Goal: Task Accomplishment & Management: Manage account settings

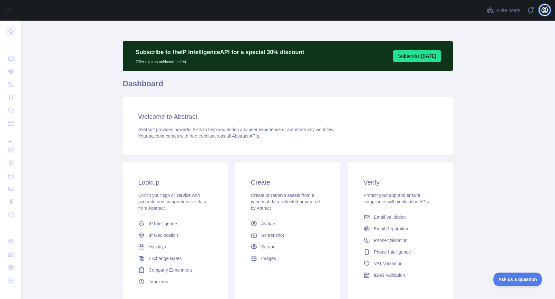
click at [545, 13] on icon "button" at bounding box center [545, 10] width 8 height 8
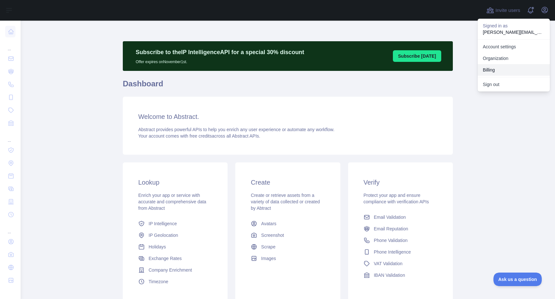
click at [496, 71] on button "Billing" at bounding box center [514, 70] width 72 height 12
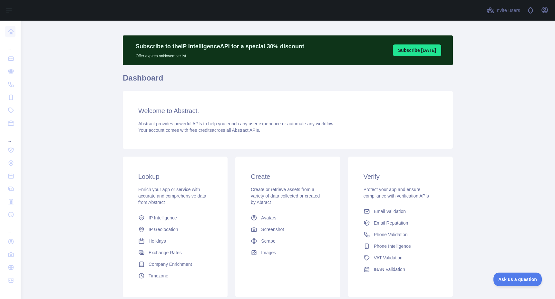
scroll to position [8, 0]
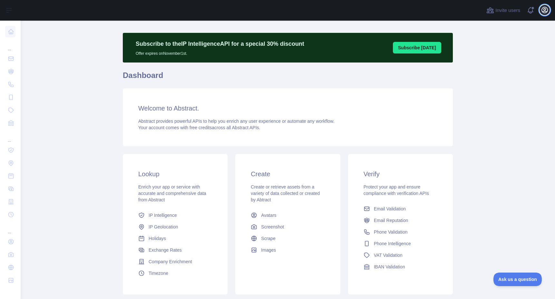
click at [547, 12] on icon "button" at bounding box center [545, 10] width 8 height 8
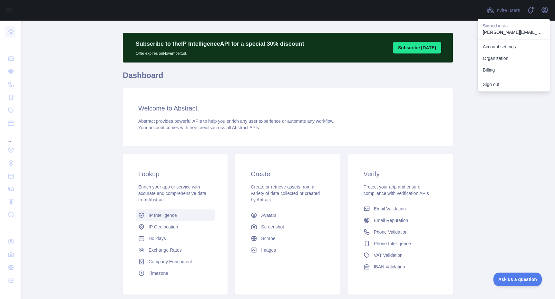
click at [161, 214] on span "IP Intelligence" at bounding box center [163, 215] width 28 height 6
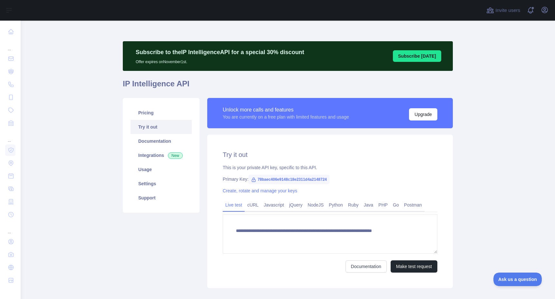
type textarea "**********"
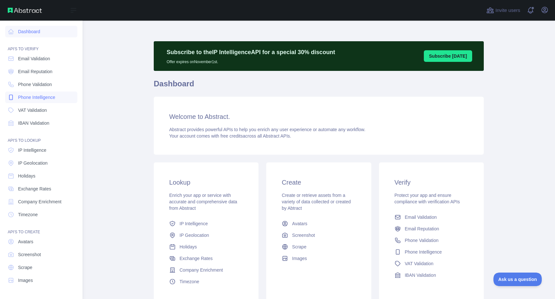
click at [35, 96] on span "Phone Intelligence" at bounding box center [36, 97] width 37 height 6
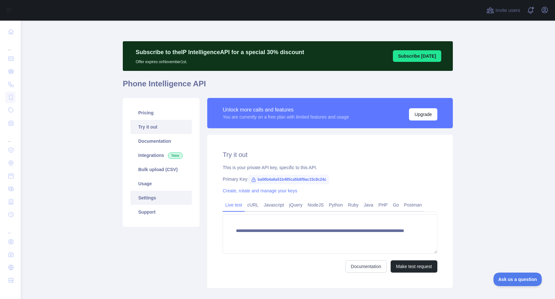
click at [159, 199] on link "Settings" at bounding box center [161, 198] width 61 height 14
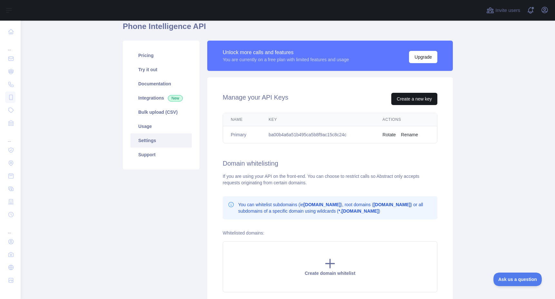
scroll to position [52, 0]
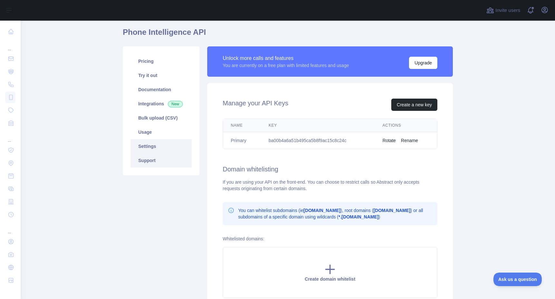
click at [169, 162] on link "Support" at bounding box center [161, 160] width 61 height 14
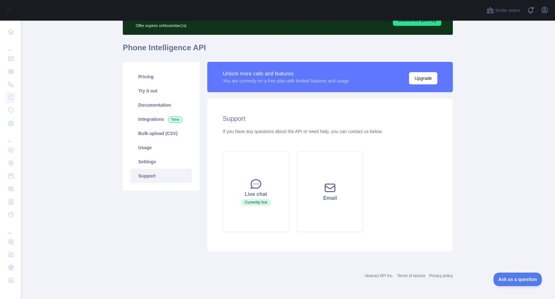
scroll to position [36, 0]
click at [153, 79] on link "Pricing" at bounding box center [161, 77] width 61 height 14
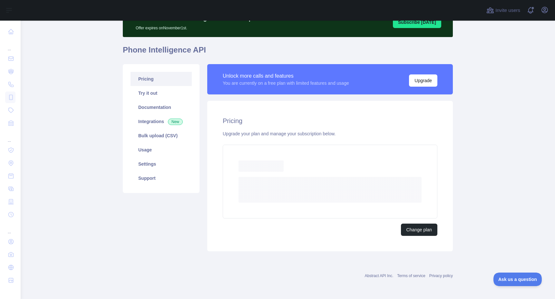
scroll to position [16, 0]
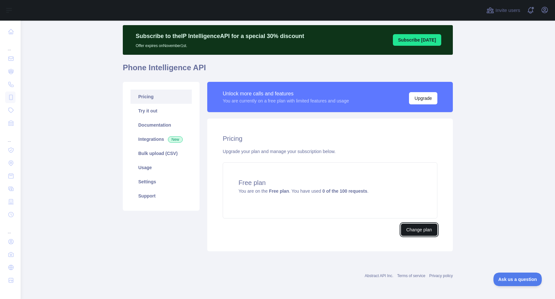
click at [419, 231] on button "Change plan" at bounding box center [419, 230] width 36 height 12
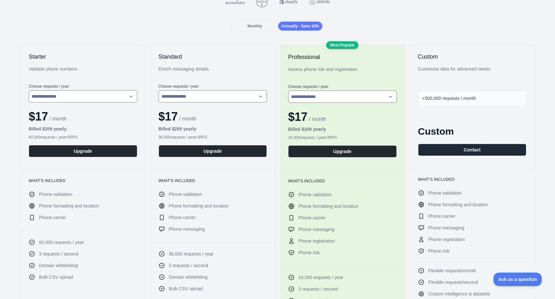
scroll to position [79, 0]
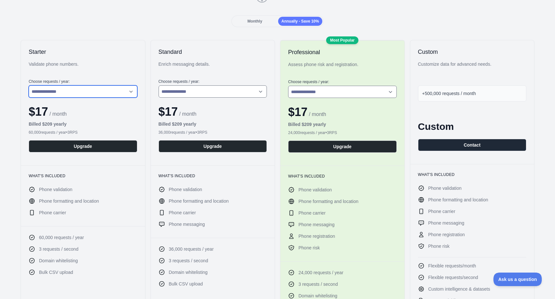
click at [115, 92] on select "**********" at bounding box center [83, 91] width 109 height 12
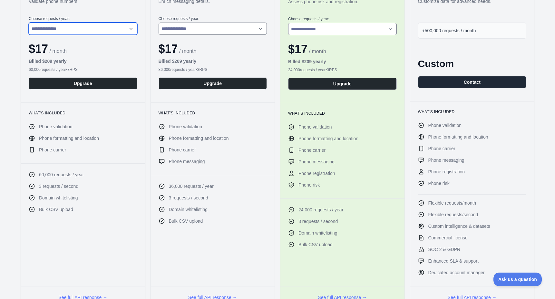
scroll to position [0, 0]
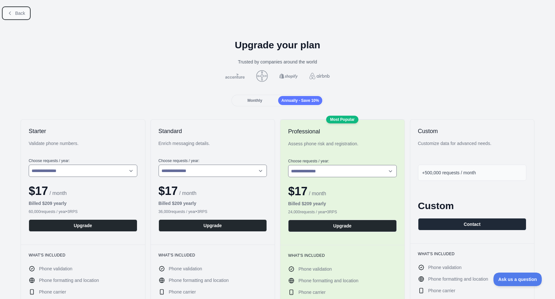
click at [15, 15] on button "Back" at bounding box center [16, 13] width 26 height 11
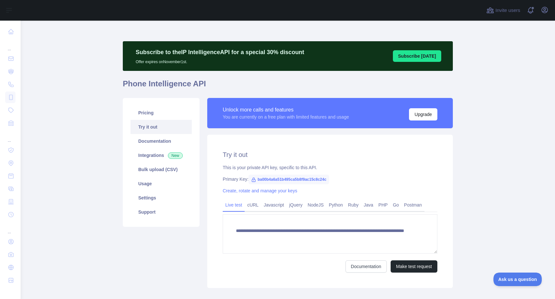
scroll to position [37, 0]
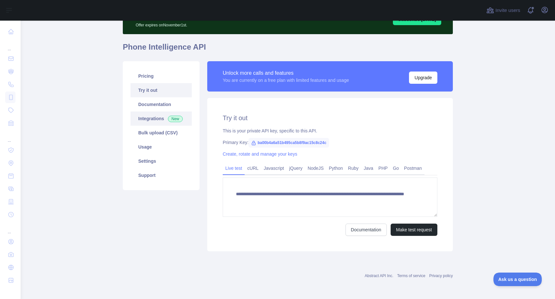
click at [154, 116] on link "Integrations New" at bounding box center [161, 119] width 61 height 14
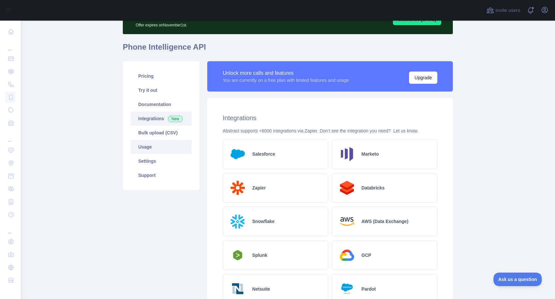
click at [151, 149] on link "Usage" at bounding box center [161, 147] width 61 height 14
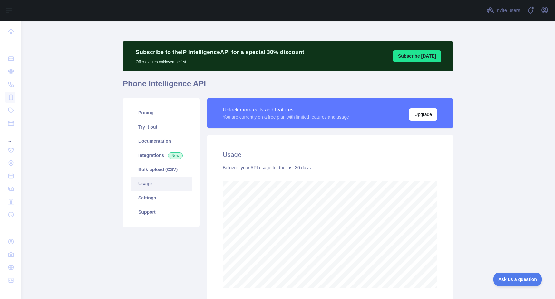
scroll to position [53, 0]
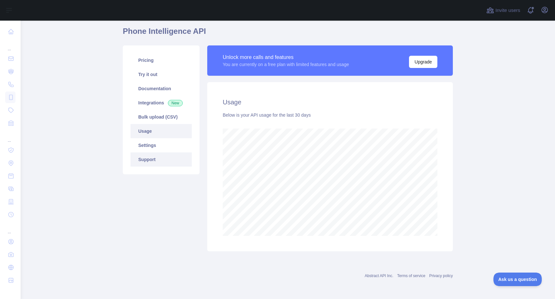
click at [165, 158] on link "Support" at bounding box center [161, 159] width 61 height 14
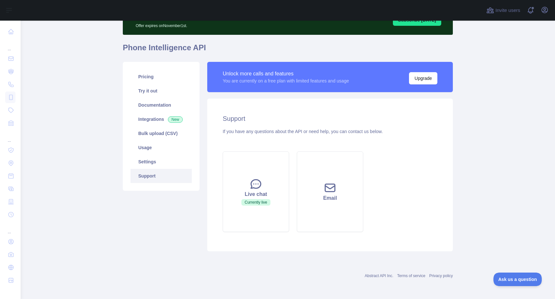
scroll to position [36, 0]
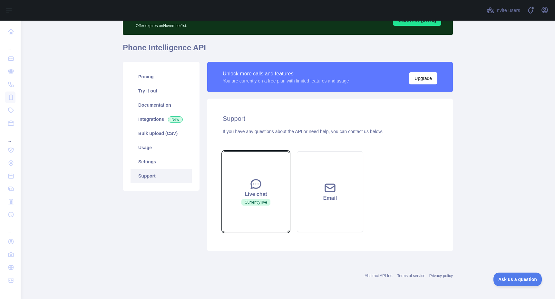
click at [262, 190] on button "Live chat Currently live" at bounding box center [256, 191] width 66 height 81
click at [255, 195] on div "Live chat" at bounding box center [256, 194] width 50 height 8
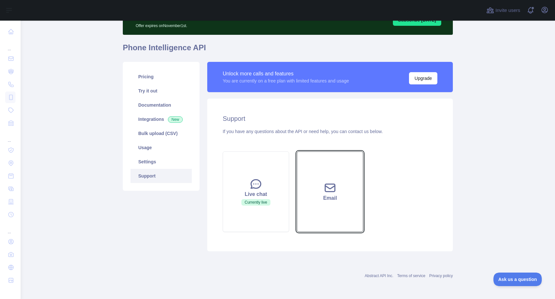
click at [309, 198] on div "Email" at bounding box center [330, 198] width 50 height 8
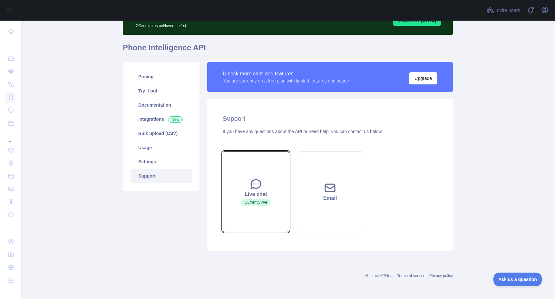
click at [258, 190] on icon at bounding box center [255, 184] width 13 height 13
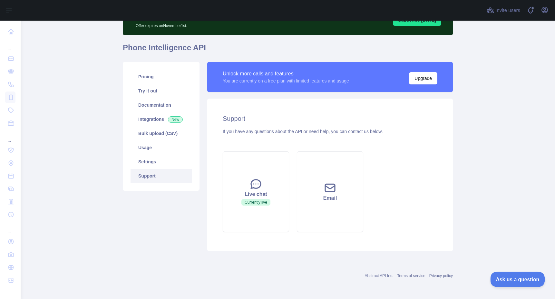
click at [502, 276] on span "Ask us a question" at bounding box center [514, 278] width 48 height 5
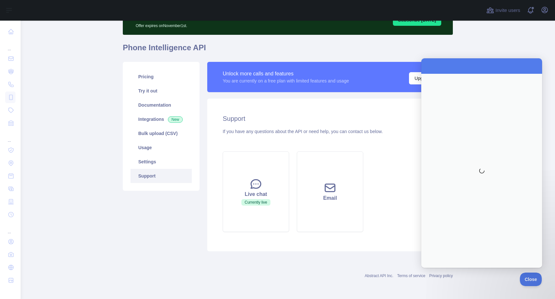
scroll to position [0, 0]
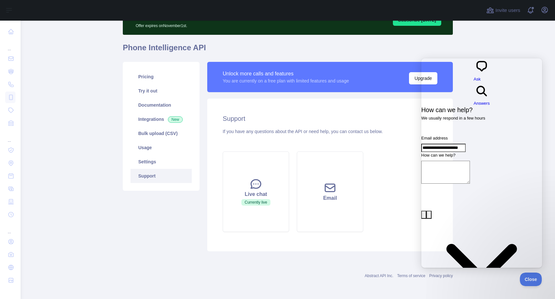
type input "**********"
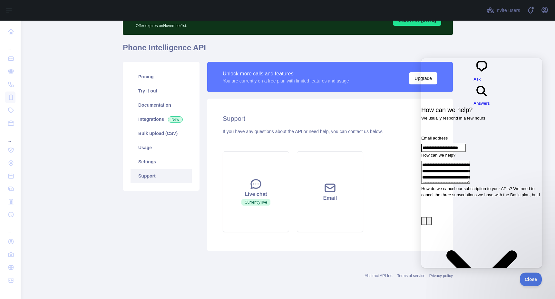
scroll to position [1, 0]
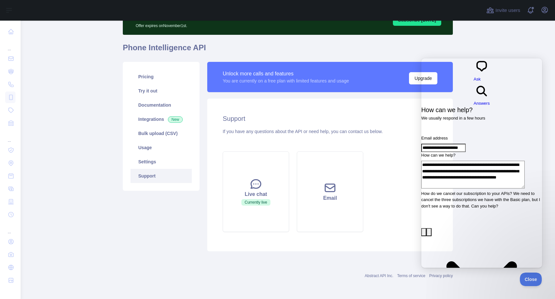
type textarea "**********"
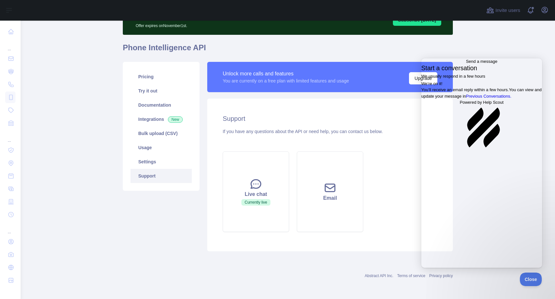
click at [402, 41] on div "Subscribe to the IP Intelligence API for a special 30 % discount Offer expires …" at bounding box center [288, 130] width 330 height 250
click at [146, 80] on link "Pricing" at bounding box center [161, 77] width 61 height 14
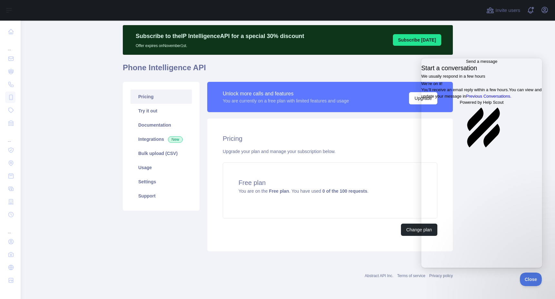
scroll to position [16, 0]
click at [466, 64] on span "Go back" at bounding box center [466, 61] width 0 height 5
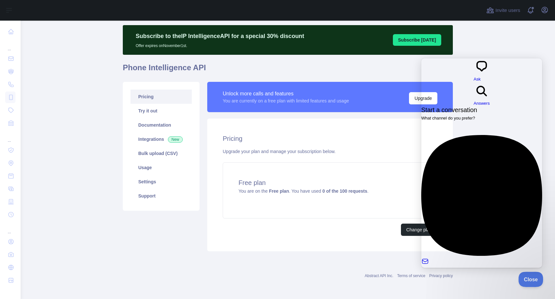
drag, startPoint x: 524, startPoint y: 279, endPoint x: 549, endPoint y: 279, distance: 25.1
click at [524, 279] on span "Close" at bounding box center [529, 278] width 22 height 5
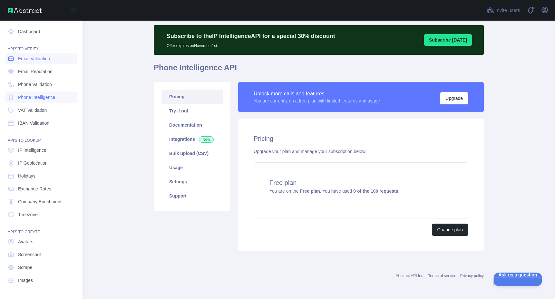
click at [41, 62] on link "Email Validation" at bounding box center [41, 59] width 72 height 12
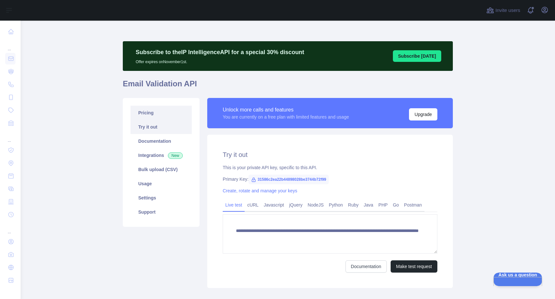
click at [144, 114] on link "Pricing" at bounding box center [161, 113] width 61 height 14
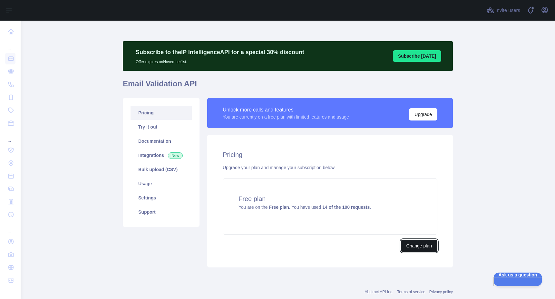
click at [416, 246] on button "Change plan" at bounding box center [419, 246] width 36 height 12
click at [145, 186] on link "Usage" at bounding box center [161, 184] width 61 height 14
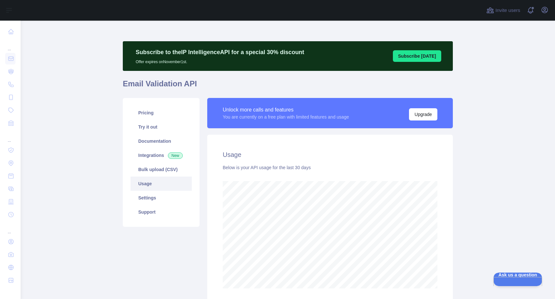
scroll to position [278, 534]
click at [148, 199] on link "Settings" at bounding box center [161, 198] width 61 height 14
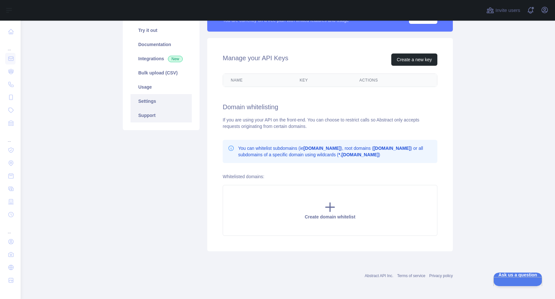
scroll to position [98, 0]
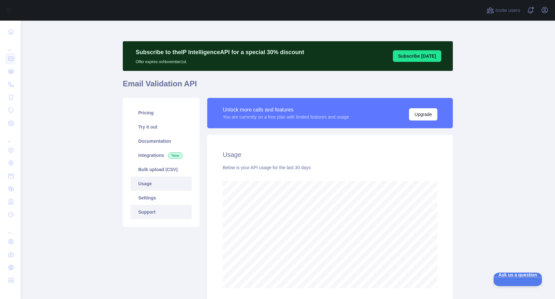
scroll to position [278, 534]
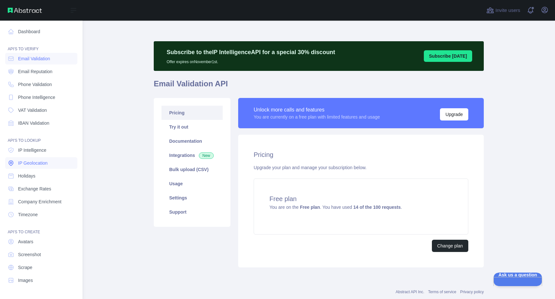
click at [49, 162] on link "IP Geolocation" at bounding box center [41, 163] width 72 height 12
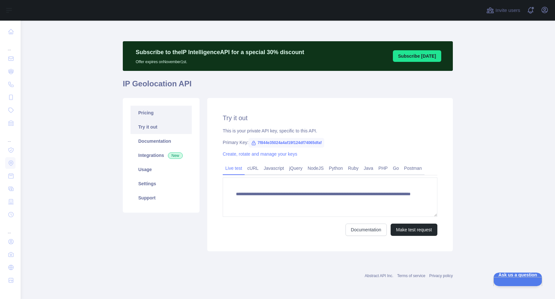
click at [162, 116] on link "Pricing" at bounding box center [161, 113] width 61 height 14
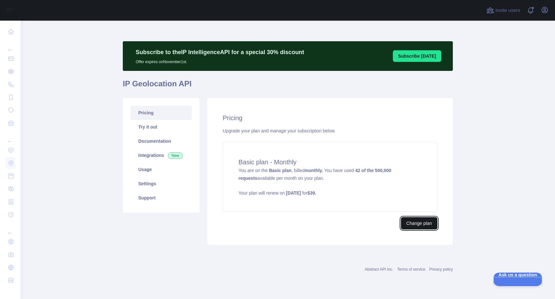
click at [406, 220] on button "Change plan" at bounding box center [419, 223] width 36 height 12
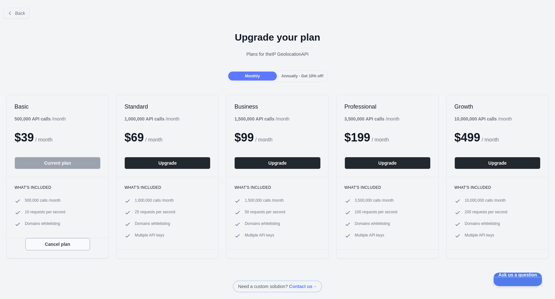
click at [54, 245] on button "Cancel plan" at bounding box center [57, 244] width 64 height 12
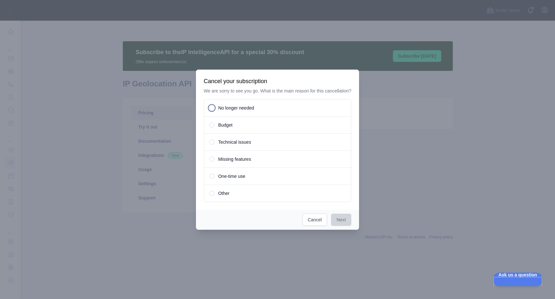
click at [234, 111] on span "No longer needed" at bounding box center [236, 108] width 36 height 6
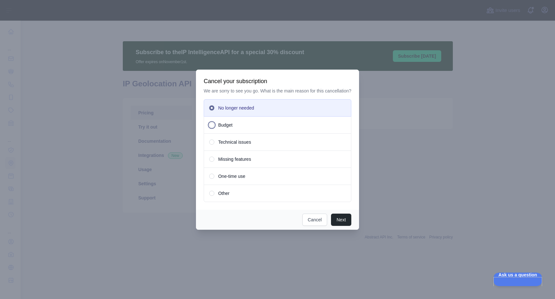
click at [223, 128] on span "Budget" at bounding box center [225, 125] width 14 height 6
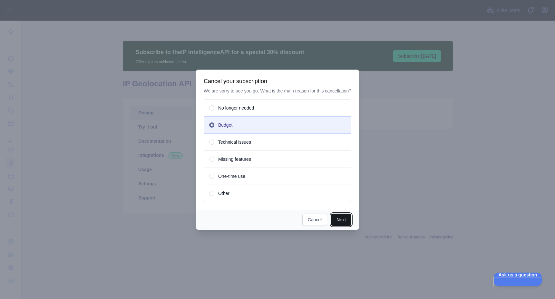
click at [343, 222] on button "Next" at bounding box center [341, 220] width 20 height 12
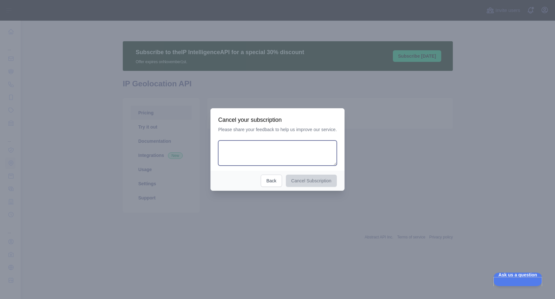
click at [278, 159] on textarea at bounding box center [277, 153] width 119 height 25
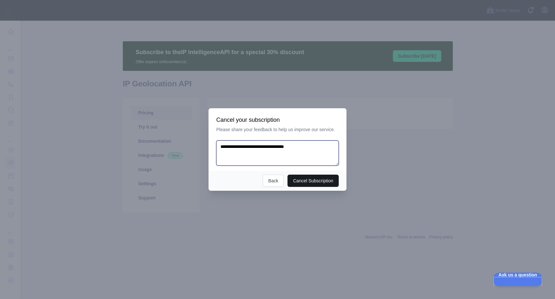
type textarea "**********"
click at [317, 181] on button "Cancel Subscription" at bounding box center [313, 181] width 51 height 12
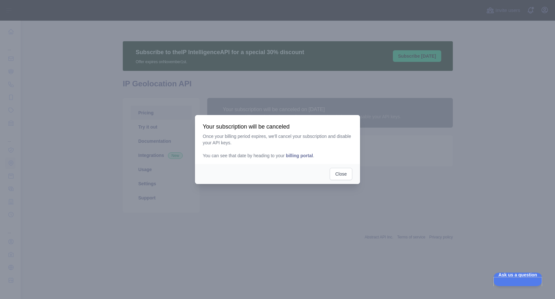
click at [308, 155] on span "billing portal" at bounding box center [299, 155] width 27 height 5
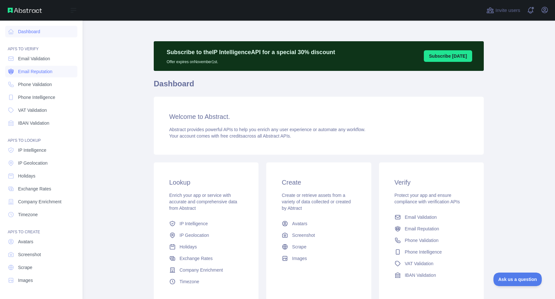
click at [40, 74] on span "Email Reputation" at bounding box center [35, 71] width 34 height 6
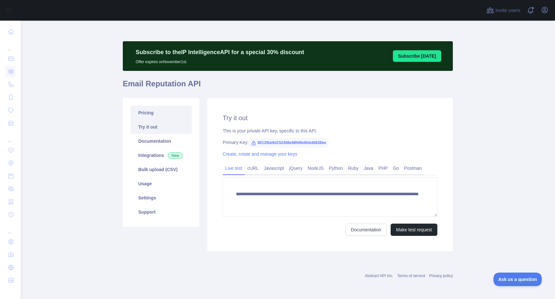
click at [158, 112] on link "Pricing" at bounding box center [161, 113] width 61 height 14
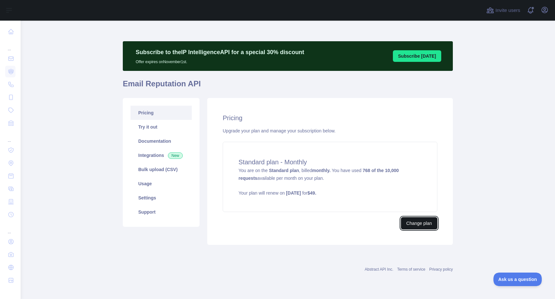
click at [414, 223] on button "Change plan" at bounding box center [419, 223] width 36 height 12
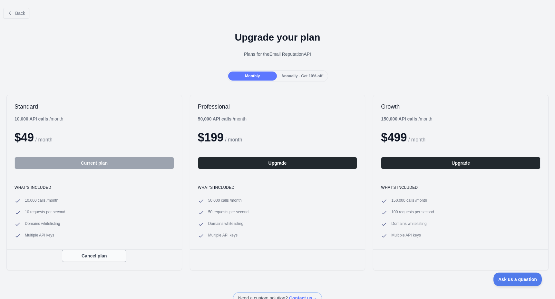
click at [96, 254] on button "Cancel plan" at bounding box center [94, 256] width 64 height 12
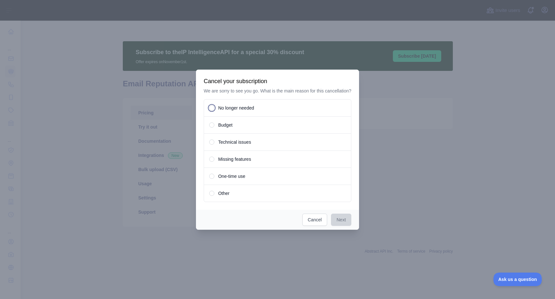
click at [222, 126] on span "Budget" at bounding box center [225, 125] width 14 height 6
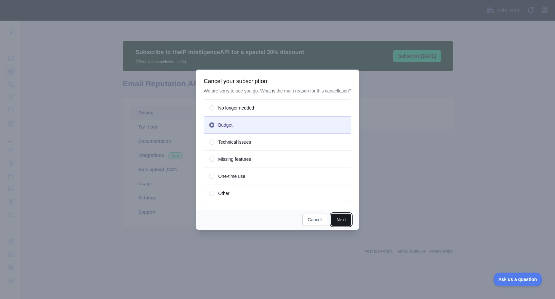
click at [345, 222] on button "Next" at bounding box center [341, 220] width 20 height 12
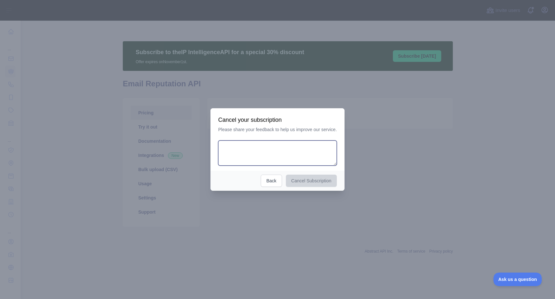
click at [262, 157] on textarea at bounding box center [277, 153] width 119 height 25
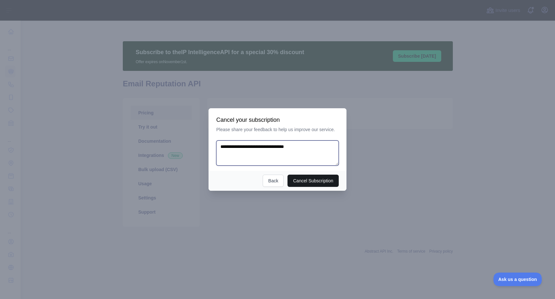
type textarea "**********"
click at [329, 181] on button "Cancel Subscription" at bounding box center [313, 181] width 51 height 12
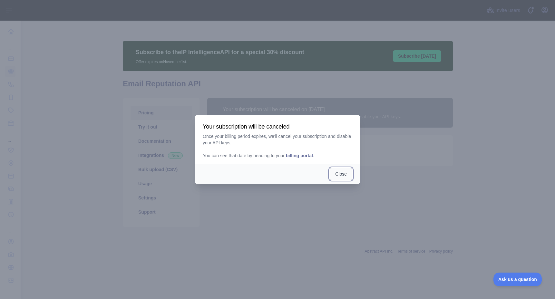
click at [333, 171] on button "Close" at bounding box center [341, 174] width 23 height 12
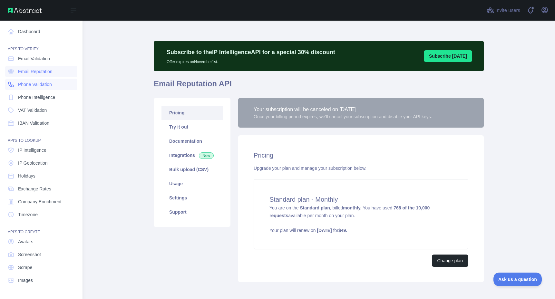
click at [31, 85] on span "Phone Validation" at bounding box center [35, 84] width 34 height 6
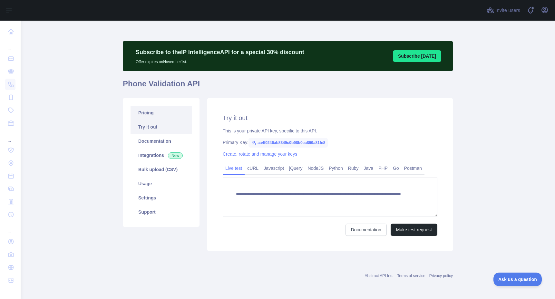
click at [160, 116] on link "Pricing" at bounding box center [161, 113] width 61 height 14
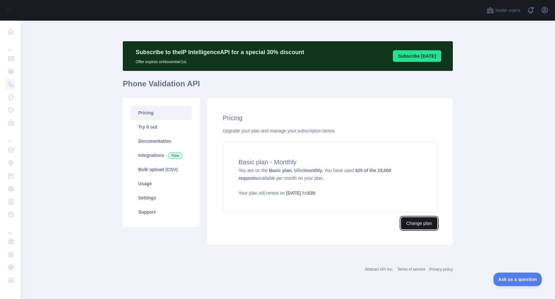
click at [421, 222] on button "Change plan" at bounding box center [419, 223] width 36 height 12
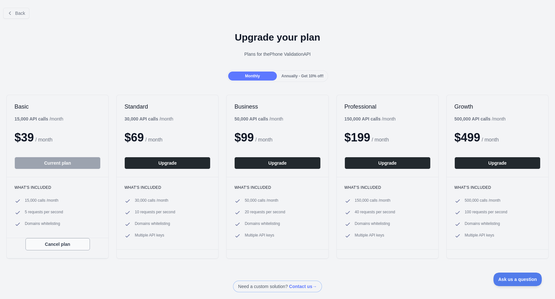
click at [53, 247] on button "Cancel plan" at bounding box center [57, 244] width 64 height 12
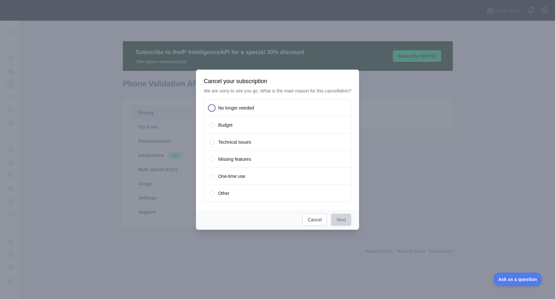
click at [222, 127] on span "Budget" at bounding box center [225, 125] width 14 height 6
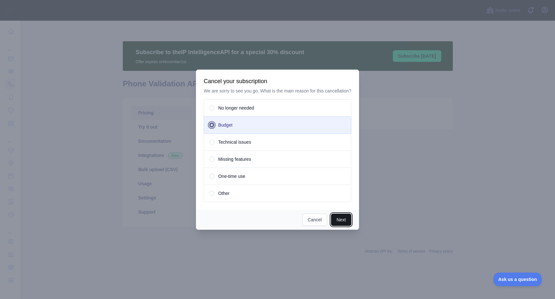
click at [342, 220] on button "Next" at bounding box center [341, 220] width 20 height 12
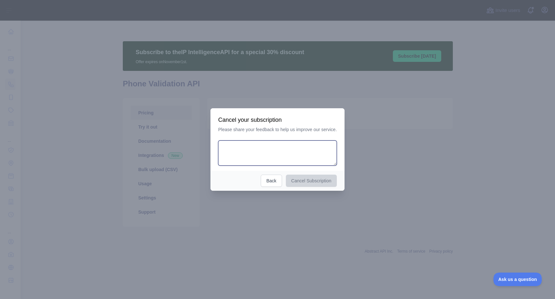
click at [241, 161] on textarea at bounding box center [277, 153] width 119 height 25
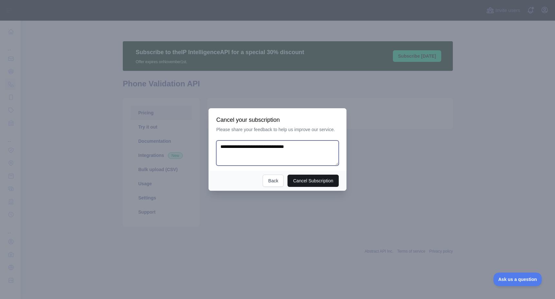
type textarea "**********"
click at [312, 178] on button "Cancel Subscription" at bounding box center [313, 181] width 51 height 12
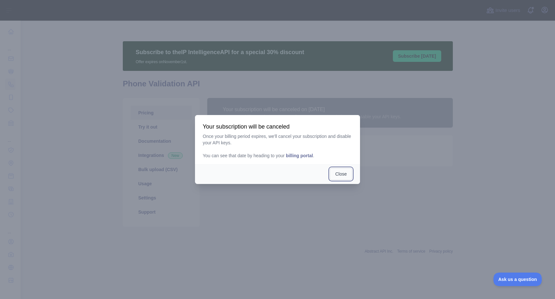
click at [339, 174] on button "Close" at bounding box center [341, 174] width 23 height 12
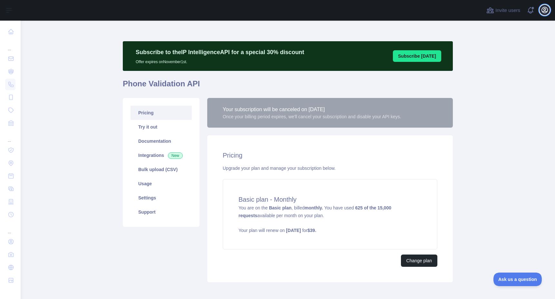
click at [545, 12] on icon "button" at bounding box center [545, 10] width 8 height 8
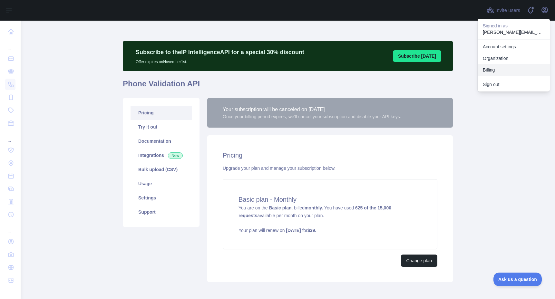
click at [502, 69] on button "Billing" at bounding box center [514, 70] width 72 height 12
